Goal: Task Accomplishment & Management: Complete application form

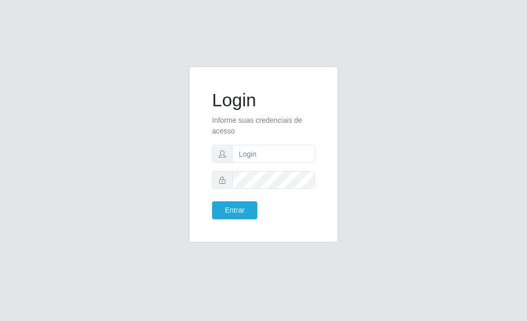
click at [260, 134] on p "Informe suas credenciais de acesso" at bounding box center [263, 126] width 103 height 22
click at [260, 145] on form "Login Informe suas credenciais de acesso Entrar" at bounding box center [263, 154] width 103 height 130
click at [256, 164] on form "Login Informe suas credenciais de acesso Entrar" at bounding box center [263, 154] width 103 height 130
click at [253, 154] on input "text" at bounding box center [273, 154] width 83 height 18
type input "[EMAIL_ADDRESS][DOMAIN_NAME]"
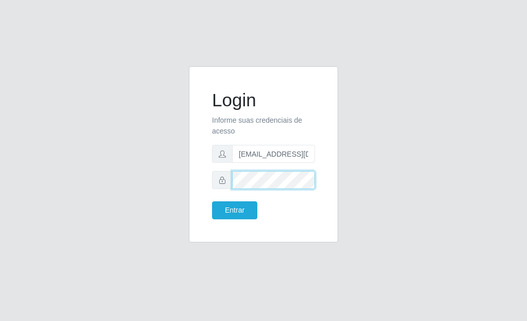
click at [212, 202] on button "Entrar" at bounding box center [234, 211] width 45 height 18
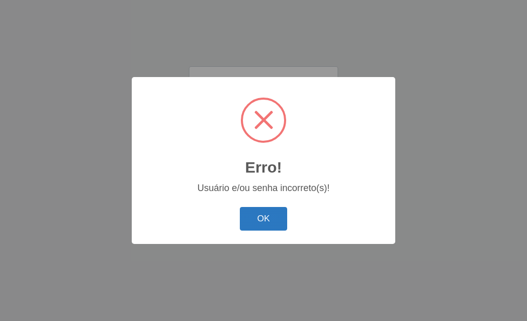
click at [276, 213] on button "OK" at bounding box center [264, 219] width 48 height 24
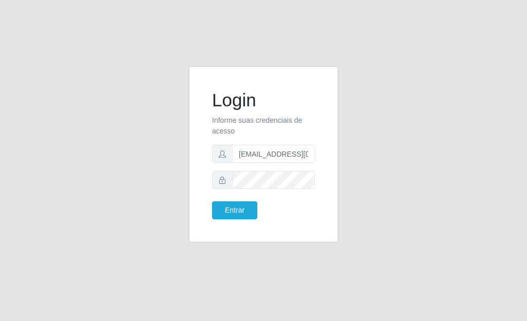
drag, startPoint x: 283, startPoint y: 191, endPoint x: 233, endPoint y: 193, distance: 50.0
click at [188, 198] on div "Login Informe suas credenciais de acesso [EMAIL_ADDRESS][DOMAIN_NAME] Entrar" at bounding box center [263, 160] width 165 height 189
click at [129, 182] on div "Login Informe suas credenciais de acesso [EMAIL_ADDRESS][DOMAIN_NAME] Entrar" at bounding box center [263, 160] width 494 height 189
click at [212, 202] on button "Entrar" at bounding box center [234, 211] width 45 height 18
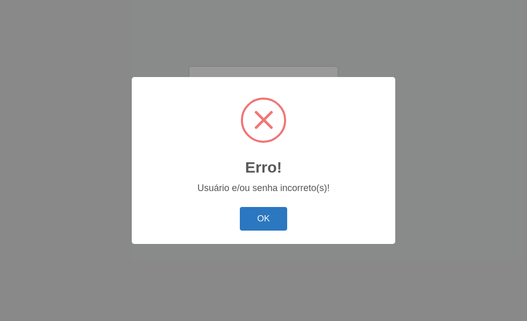
click at [264, 220] on button "OK" at bounding box center [264, 219] width 48 height 24
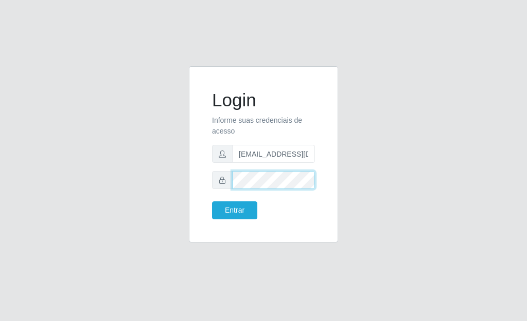
click at [96, 201] on div "Login Informe suas credenciais de acesso [EMAIL_ADDRESS][DOMAIN_NAME] Entrar" at bounding box center [263, 160] width 494 height 189
click at [212, 202] on button "Entrar" at bounding box center [234, 211] width 45 height 18
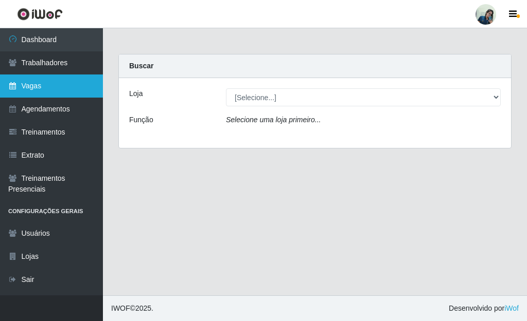
click at [47, 96] on link "Vagas" at bounding box center [51, 86] width 103 height 23
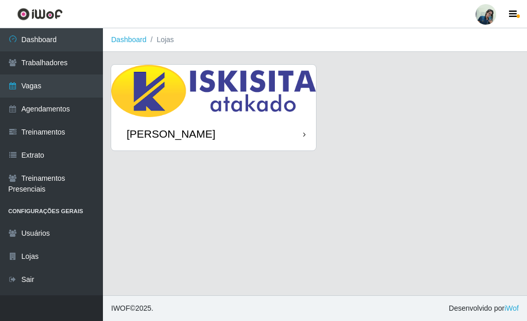
click at [237, 80] on img at bounding box center [213, 91] width 205 height 52
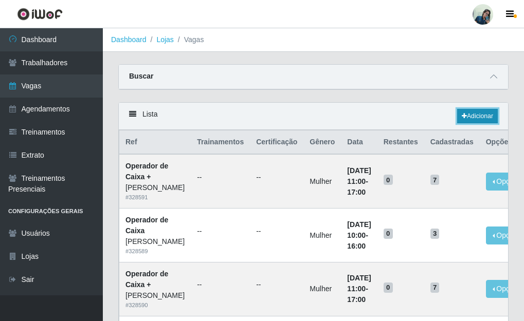
click at [484, 116] on link "Adicionar" at bounding box center [477, 116] width 41 height 14
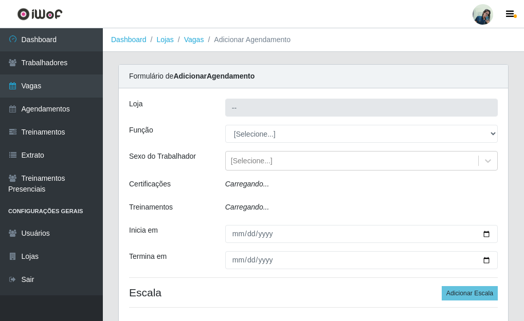
type input "[PERSON_NAME]"
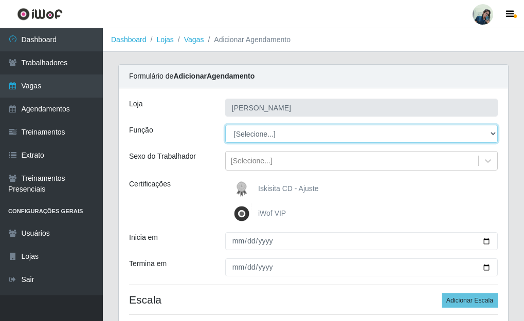
click at [257, 135] on select "[Selecione...] Auxiliar de Estacionamento Auxiliar de Estacionamento + Auxiliar…" at bounding box center [361, 134] width 273 height 18
click at [302, 136] on select "[Selecione...] Auxiliar de Estacionamento Auxiliar de Estacionamento + Auxiliar…" at bounding box center [361, 134] width 273 height 18
select select "22"
click at [225, 125] on select "[Selecione...] Auxiliar de Estacionamento Auxiliar de Estacionamento + Auxiliar…" at bounding box center [361, 134] width 273 height 18
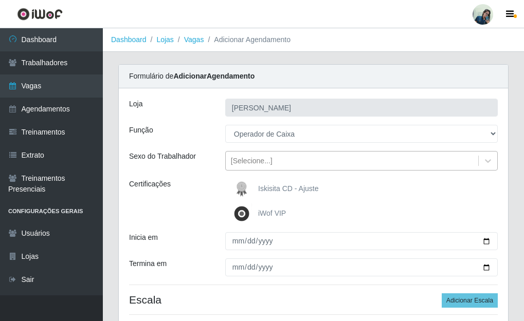
click at [240, 160] on div "[Selecione...]" at bounding box center [252, 161] width 42 height 11
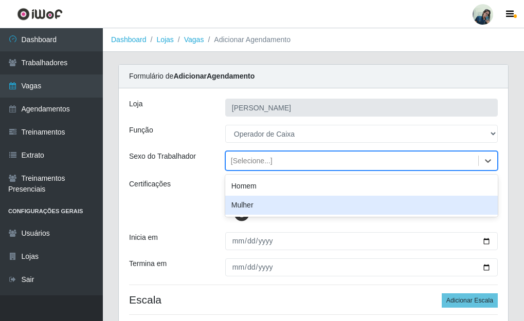
click at [260, 217] on div "Homem Mulher" at bounding box center [361, 196] width 273 height 42
click at [255, 206] on div "Mulher" at bounding box center [361, 205] width 273 height 19
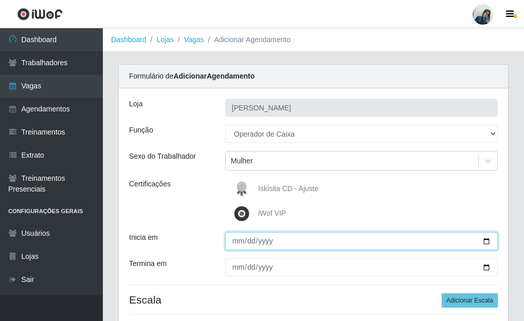
click at [237, 248] on input "Inicia em" at bounding box center [361, 241] width 273 height 18
type input "0082-01-12"
click at [248, 244] on input "Inicia em" at bounding box center [361, 241] width 273 height 18
type input "[DATE]"
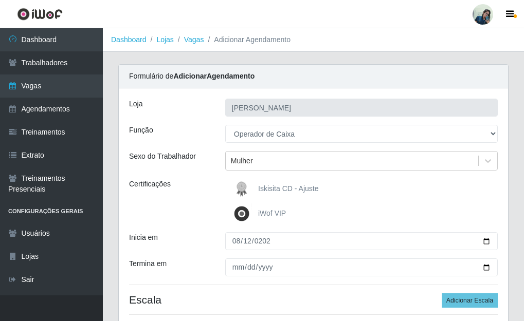
click at [225, 198] on div "Iskisita CD - Ajuste" at bounding box center [361, 189] width 273 height 21
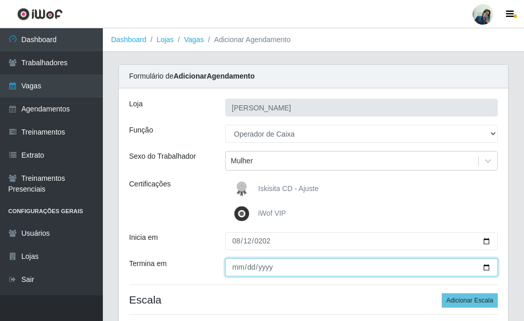
click at [239, 270] on input "Termina em" at bounding box center [361, 268] width 273 height 18
type input "[DATE]"
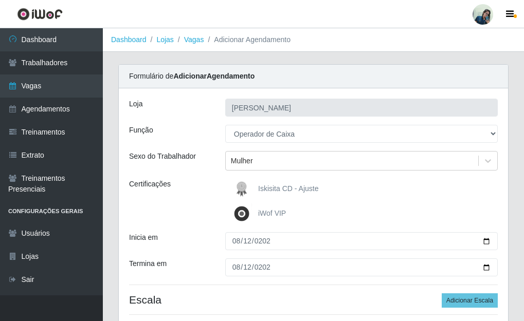
click at [208, 235] on div "Inicia em" at bounding box center [169, 241] width 96 height 18
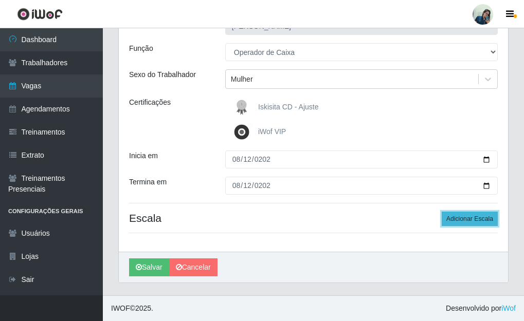
click at [461, 220] on button "Adicionar Escala" at bounding box center [470, 219] width 56 height 14
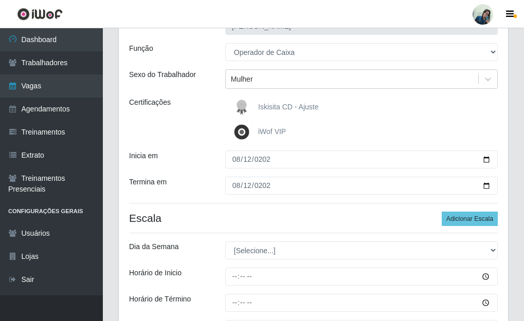
click at [214, 197] on div "[PERSON_NAME] Função [Selecione...] Auxiliar de Estacionamento Auxiliar de Esta…" at bounding box center [313, 186] width 389 height 359
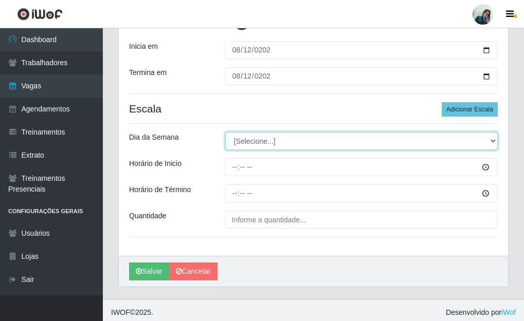
click at [244, 142] on select "[Selecione...] Segunda Terça Quarta Quinta Sexta Sábado Domingo" at bounding box center [361, 141] width 273 height 18
select select "2"
click at [225, 132] on select "[Selecione...] Segunda Terça Quarta Quinta Sexta Sábado Domingo" at bounding box center [361, 141] width 273 height 18
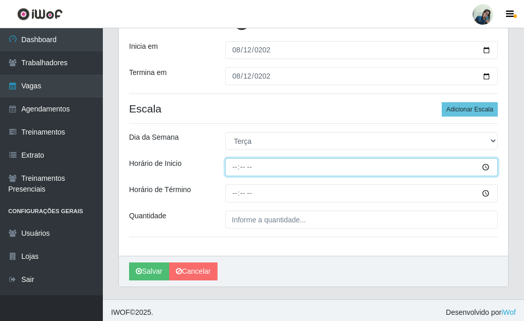
click at [236, 165] on input "Horário de Inicio" at bounding box center [361, 167] width 273 height 18
type input "10:00"
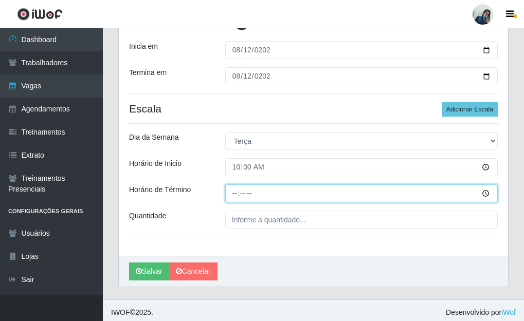
click at [238, 195] on input "Horário de Término" at bounding box center [361, 194] width 273 height 18
type input "16:00"
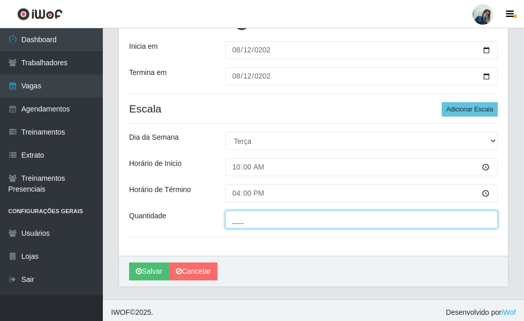
click at [235, 221] on input "___" at bounding box center [361, 220] width 273 height 18
type input "2__"
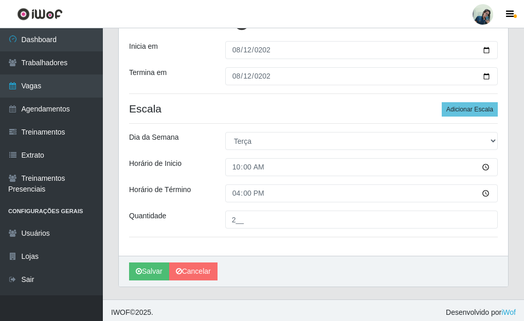
click at [198, 192] on div "Horário de Término" at bounding box center [169, 194] width 96 height 18
click at [152, 270] on button "Salvar" at bounding box center [149, 272] width 40 height 18
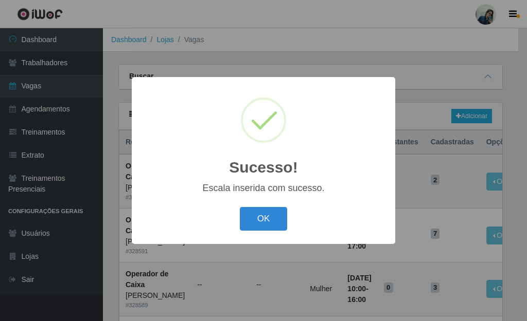
click at [240, 207] on button "OK" at bounding box center [264, 219] width 48 height 24
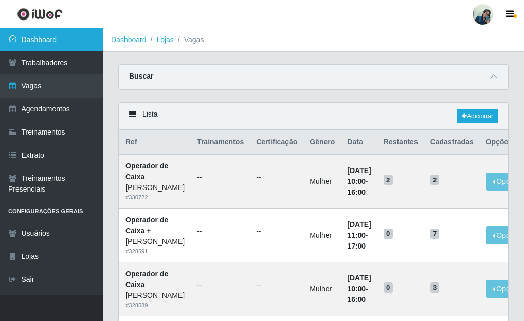
click at [33, 51] on link "Dashboard" at bounding box center [51, 39] width 103 height 23
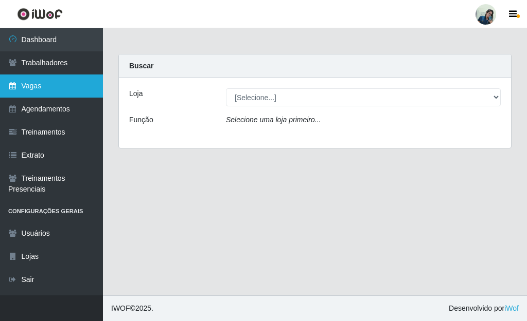
click at [23, 81] on link "Vagas" at bounding box center [51, 86] width 103 height 23
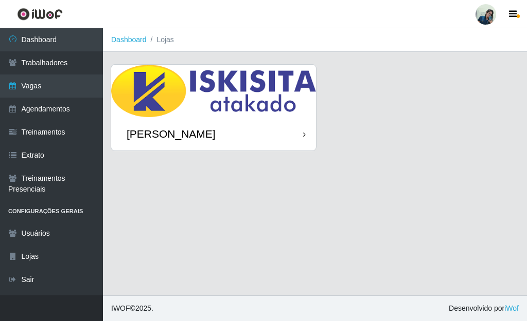
click at [191, 83] on img at bounding box center [213, 91] width 205 height 52
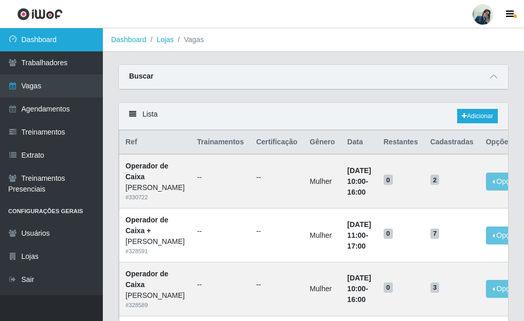
click at [45, 46] on link "Dashboard" at bounding box center [51, 39] width 103 height 23
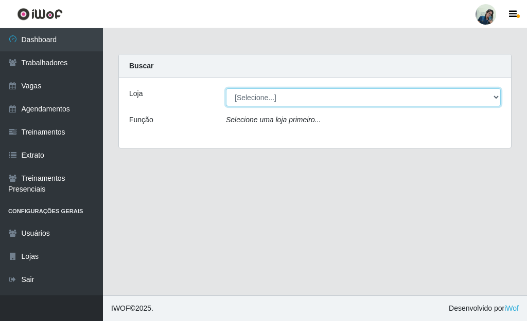
click at [372, 96] on select "[Selecione...] [PERSON_NAME]" at bounding box center [363, 97] width 275 height 18
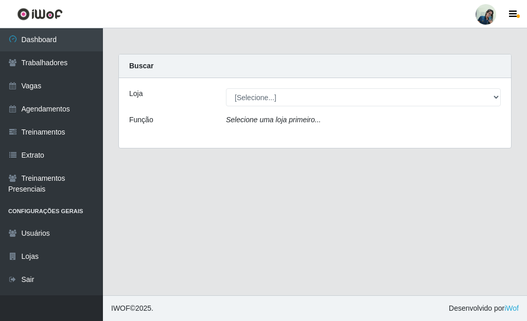
click at [355, 131] on div "Loja [Selecione...] [PERSON_NAME] Função Selecione uma loja primeiro..." at bounding box center [315, 113] width 392 height 70
click at [329, 86] on div "Loja [Selecione...] [PERSON_NAME] Função Selecione uma loja primeiro..." at bounding box center [315, 113] width 392 height 70
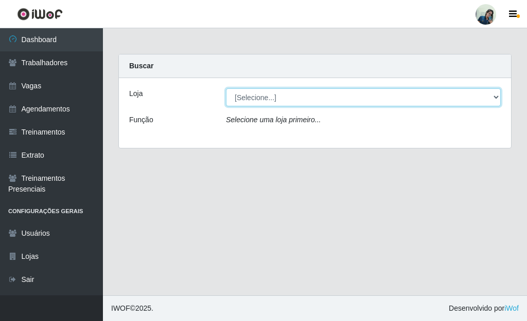
click at [327, 92] on select "[Selecione...] [PERSON_NAME]" at bounding box center [363, 97] width 275 height 18
select select "430"
click at [226, 88] on select "[Selecione...] [PERSON_NAME]" at bounding box center [363, 97] width 275 height 18
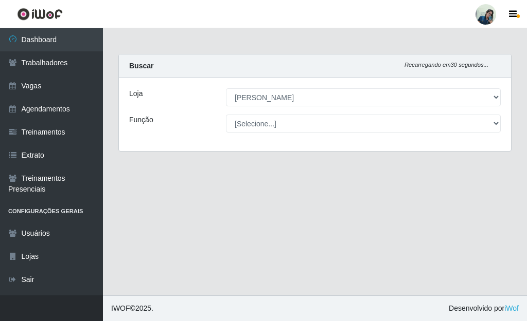
click at [315, 114] on div "Loja [Selecione...] [PERSON_NAME] Função [Selecione...] Auxiliar de Estacioname…" at bounding box center [315, 114] width 392 height 73
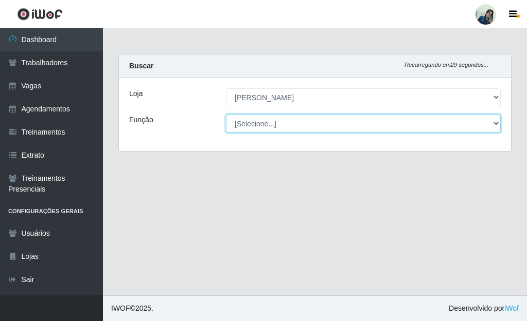
click at [314, 119] on select "[Selecione...] Auxiliar de Estacionamento Auxiliar de Estacionamento + Auxiliar…" at bounding box center [363, 124] width 275 height 18
select select "22"
click at [226, 115] on select "[Selecione...] Auxiliar de Estacionamento Auxiliar de Estacionamento + Auxiliar…" at bounding box center [363, 124] width 275 height 18
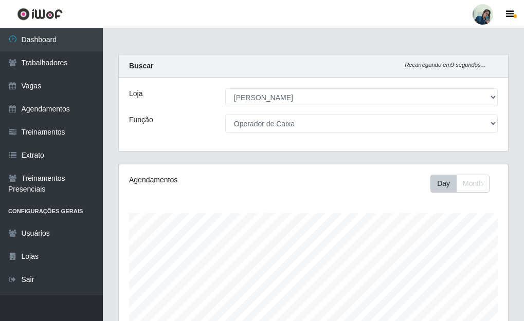
scroll to position [178, 0]
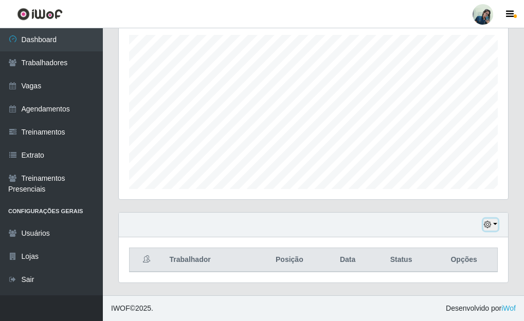
click at [492, 226] on button "button" at bounding box center [490, 225] width 14 height 12
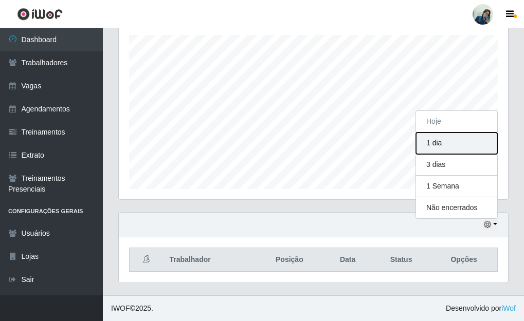
click at [430, 136] on button "1 dia" at bounding box center [456, 144] width 81 height 22
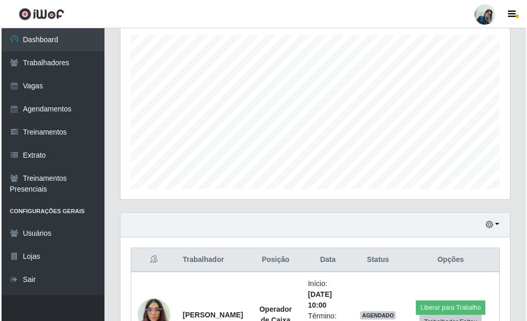
scroll to position [350, 0]
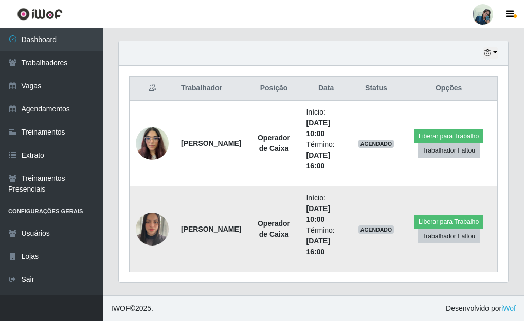
click at [148, 226] on img at bounding box center [152, 229] width 33 height 44
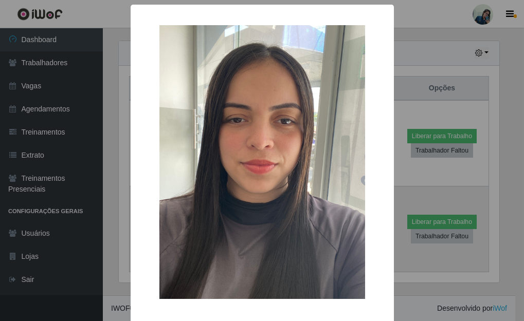
scroll to position [213, 383]
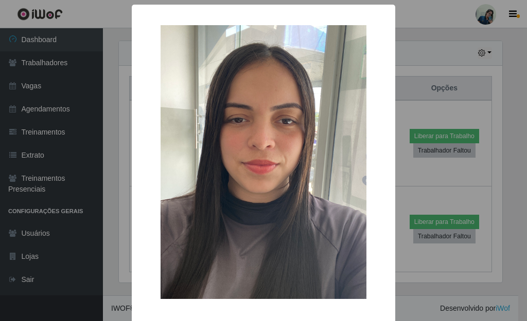
click at [112, 68] on div "× OK Cancel" at bounding box center [263, 160] width 527 height 321
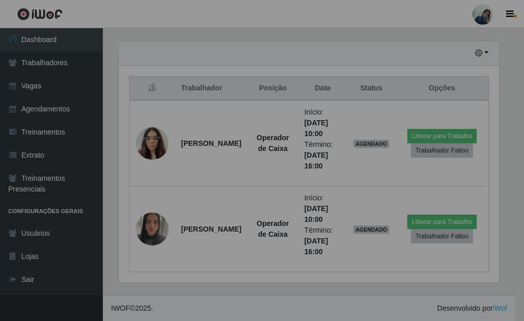
scroll to position [213, 389]
